Goal: Task Accomplishment & Management: Manage account settings

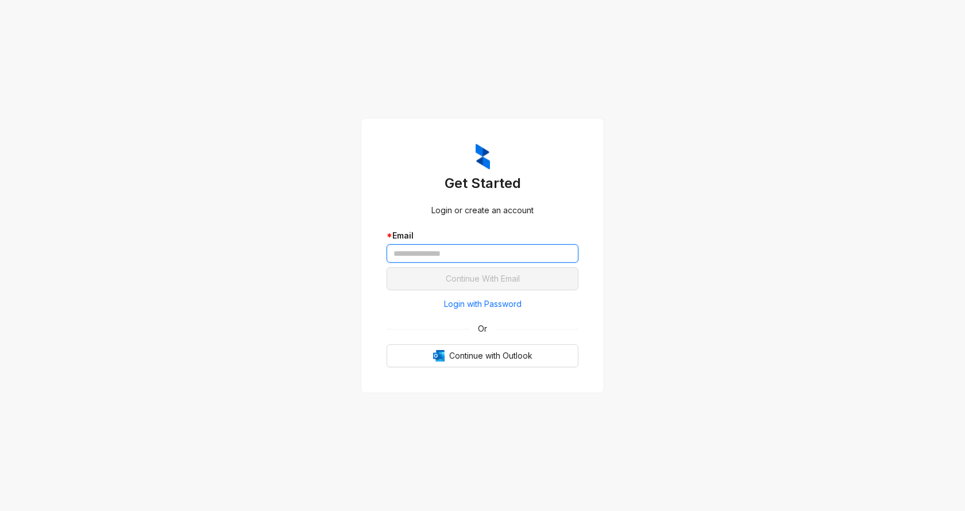
click at [458, 256] on input "text" at bounding box center [483, 253] width 192 height 18
type input "*"
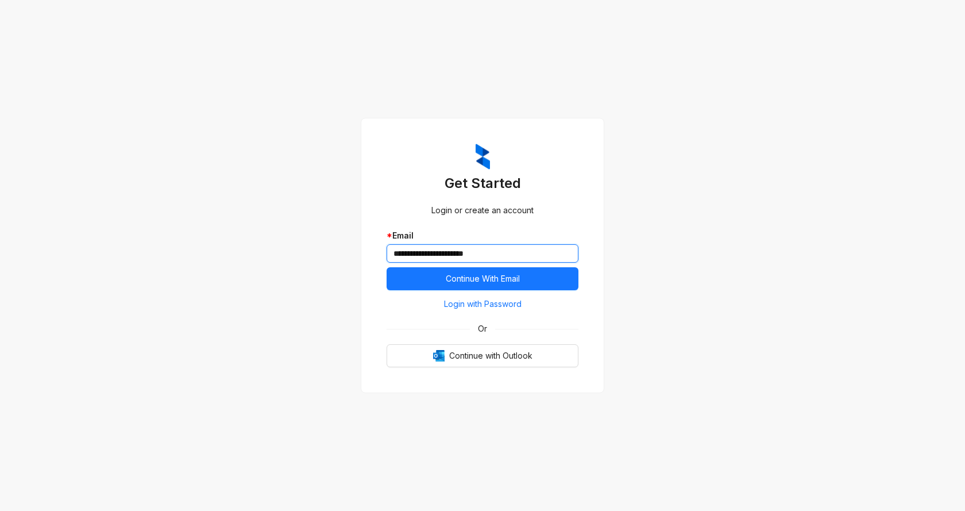
type input "**********"
click at [387, 267] on button "Continue With Email" at bounding box center [483, 278] width 192 height 23
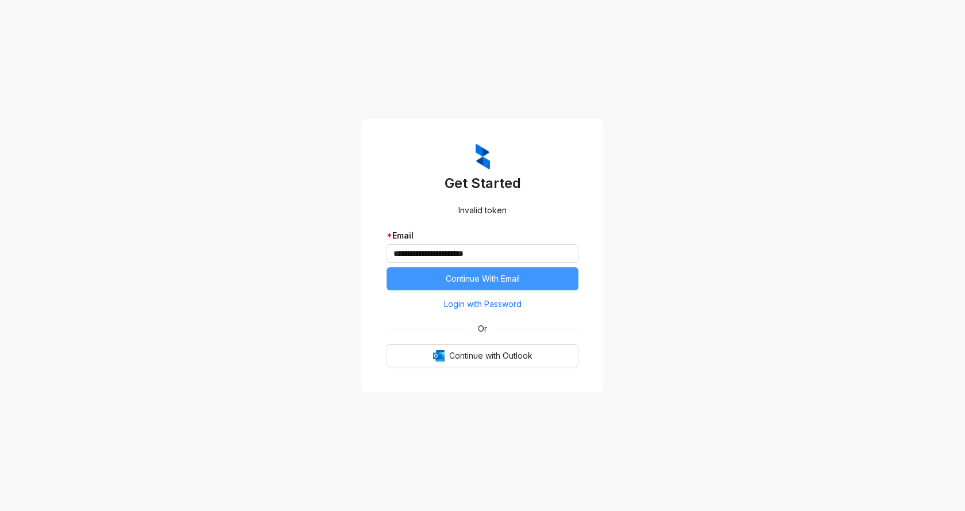
click at [528, 282] on button "Continue With Email" at bounding box center [483, 278] width 192 height 23
click at [498, 305] on span "Login with Password" at bounding box center [483, 304] width 78 height 13
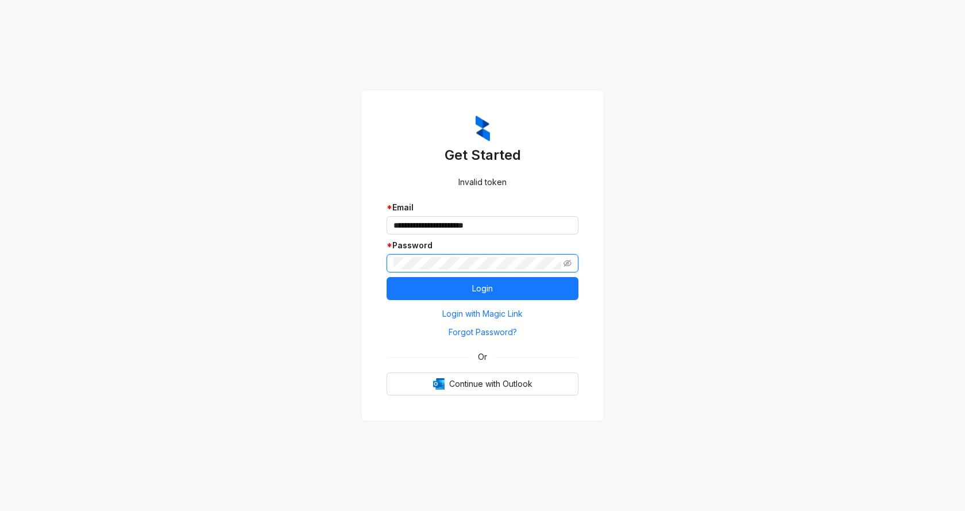
click at [387, 277] on button "Login" at bounding box center [483, 288] width 192 height 23
click at [563, 262] on span at bounding box center [483, 263] width 192 height 18
click at [392, 255] on span at bounding box center [483, 263] width 192 height 18
click at [387, 277] on button "Login" at bounding box center [483, 288] width 192 height 23
click at [567, 261] on icon "eye-invisible" at bounding box center [568, 263] width 8 height 7
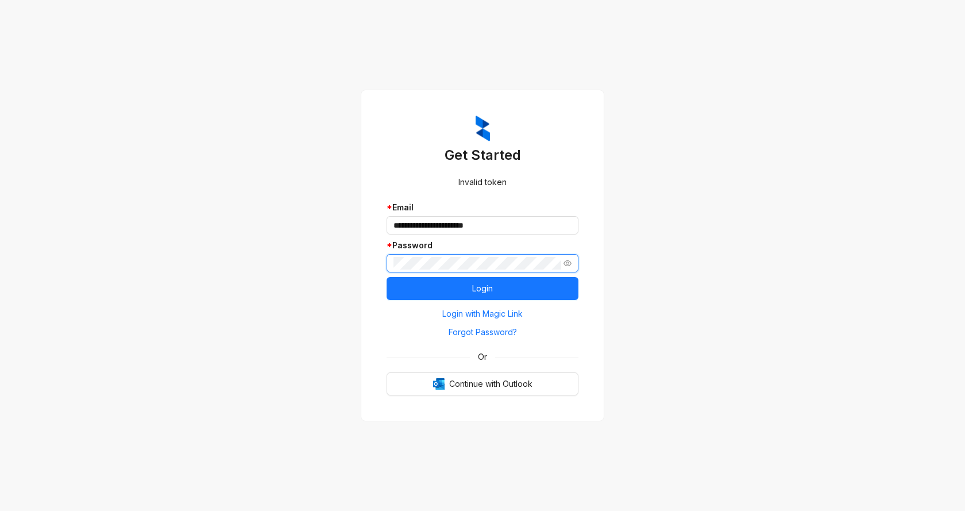
click at [368, 251] on div "**********" at bounding box center [483, 256] width 244 height 332
click at [447, 289] on button "Login" at bounding box center [483, 288] width 192 height 23
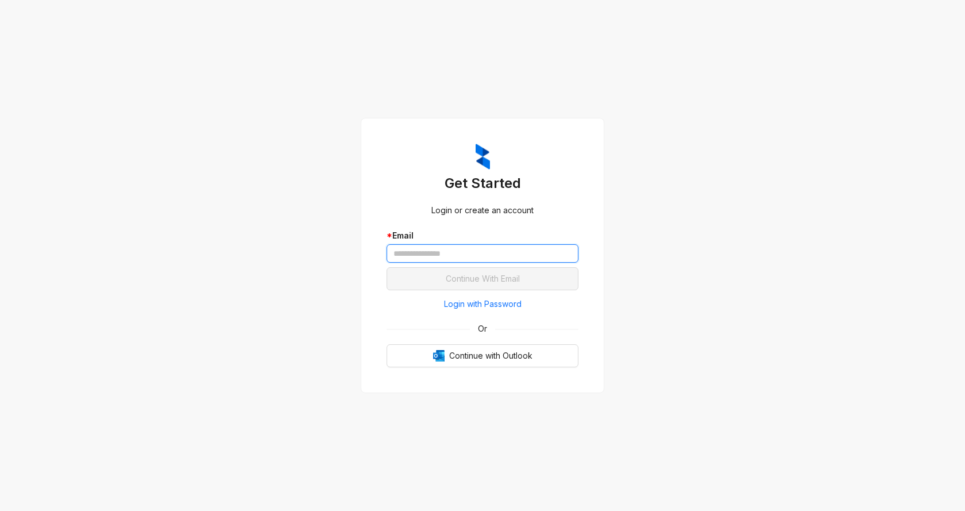
click at [509, 251] on input "text" at bounding box center [483, 253] width 192 height 18
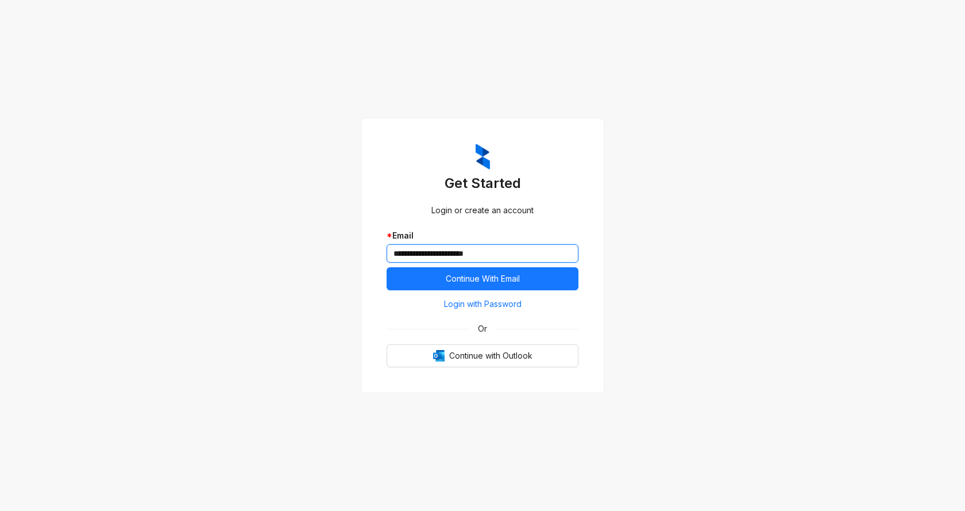
type input "**********"
click at [387, 267] on button "Continue With Email" at bounding box center [483, 278] width 192 height 23
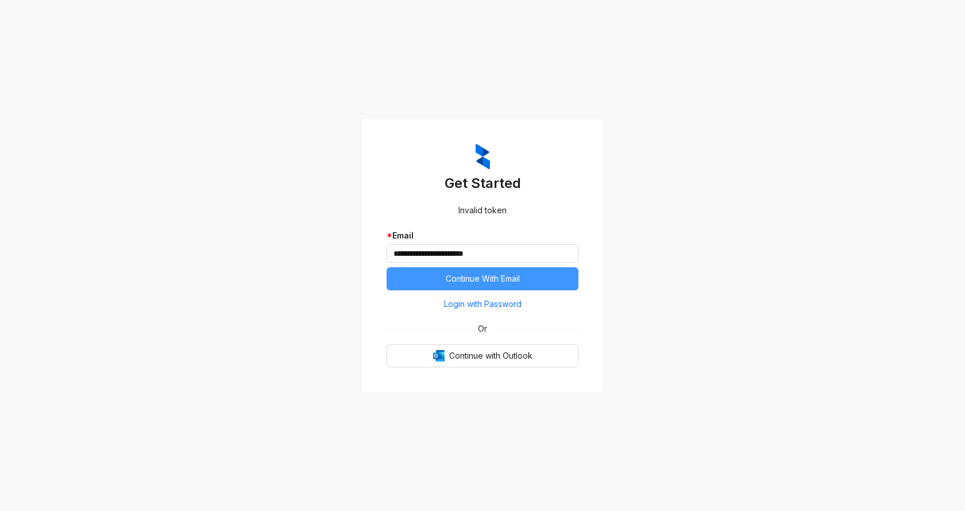
click at [541, 275] on button "Continue With Email" at bounding box center [483, 278] width 192 height 23
click at [497, 303] on span "Login with Password" at bounding box center [483, 304] width 78 height 13
click at [548, 282] on button "Continue With Email" at bounding box center [483, 278] width 192 height 23
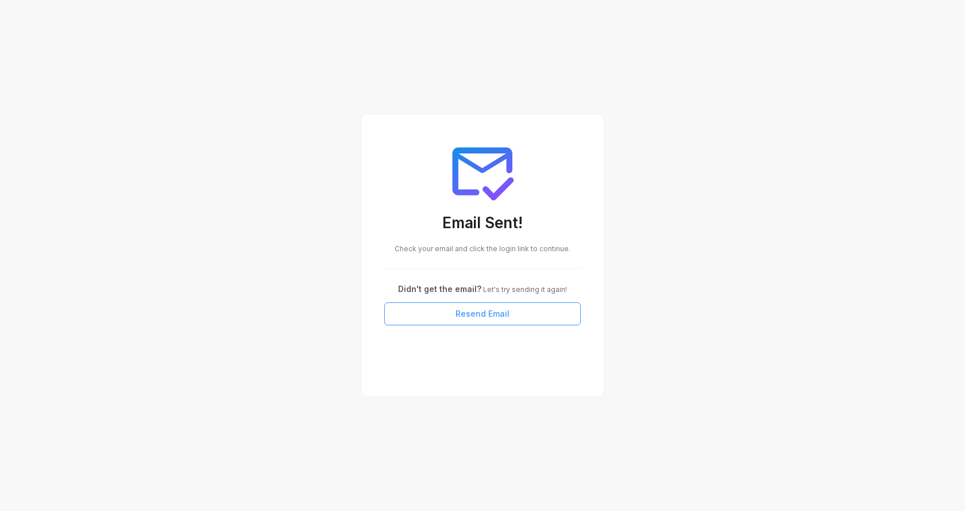
click at [551, 311] on button "Resend Email" at bounding box center [482, 313] width 197 height 23
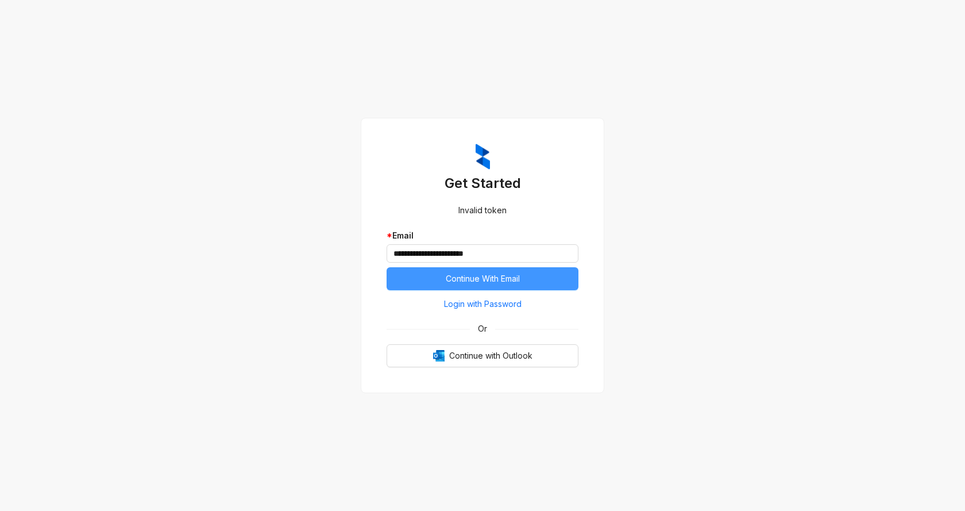
click at [434, 276] on button "Continue With Email" at bounding box center [483, 278] width 192 height 23
